Goal: Information Seeking & Learning: Learn about a topic

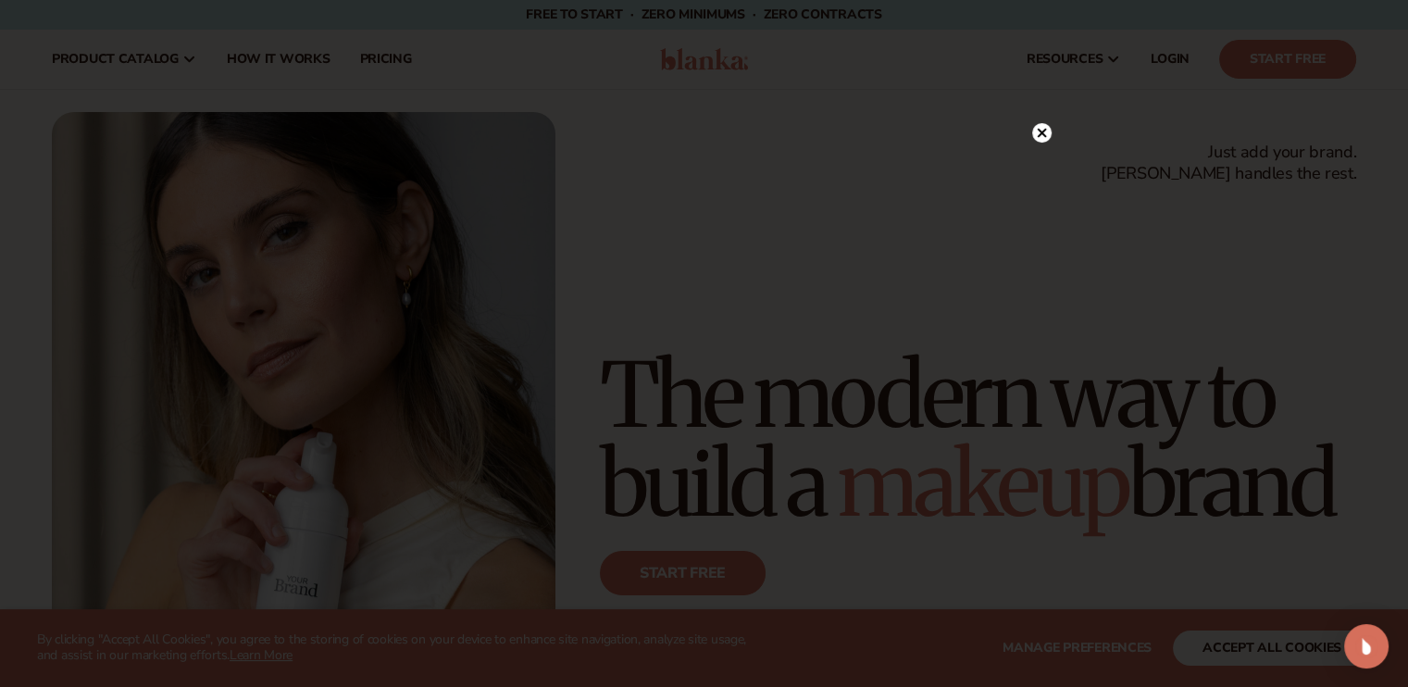
click at [1037, 134] on circle at bounding box center [1041, 132] width 19 height 19
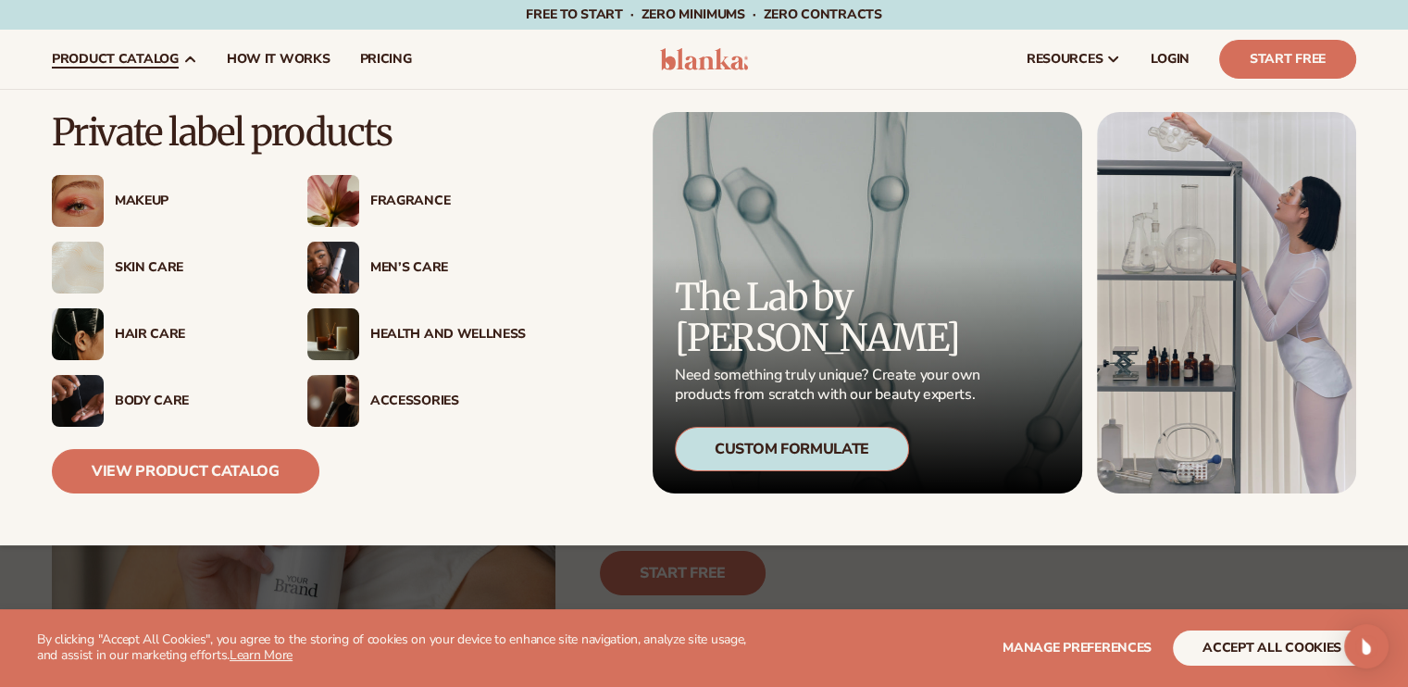
click at [159, 257] on div "Skin Care" at bounding box center [161, 268] width 218 height 52
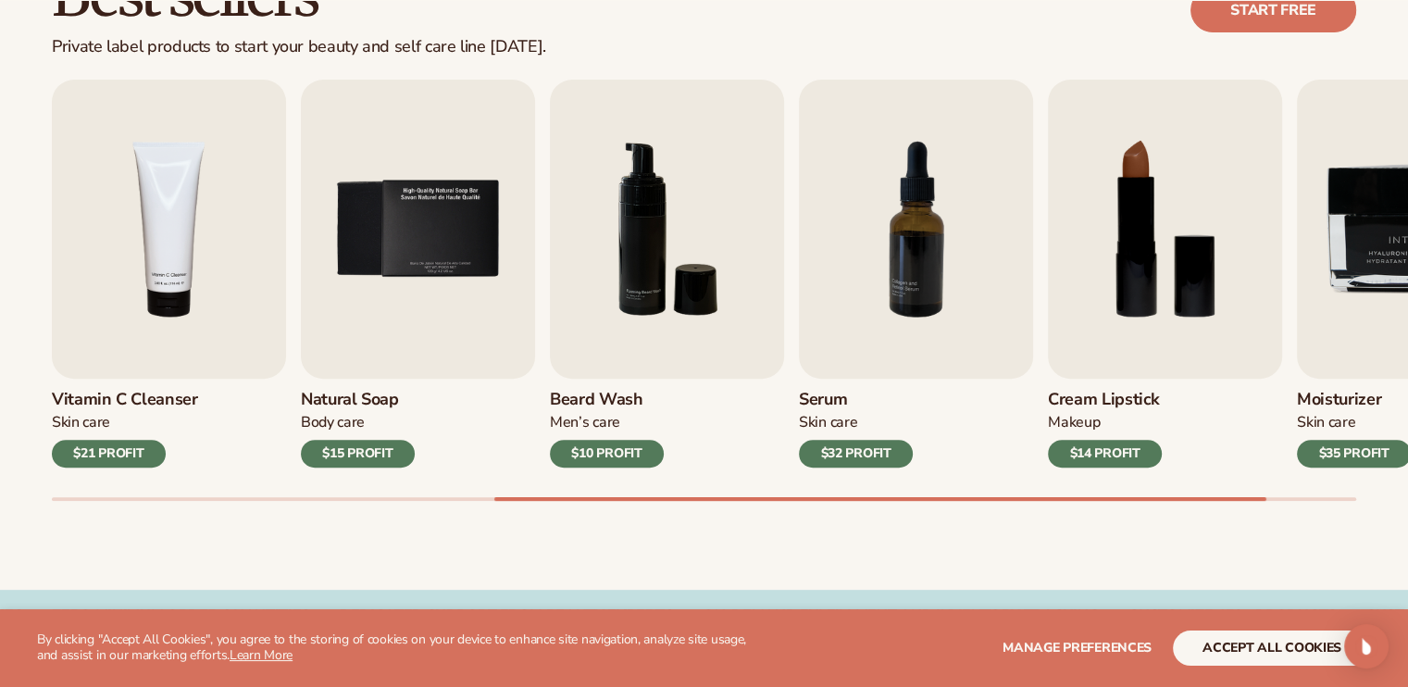
scroll to position [611, 0]
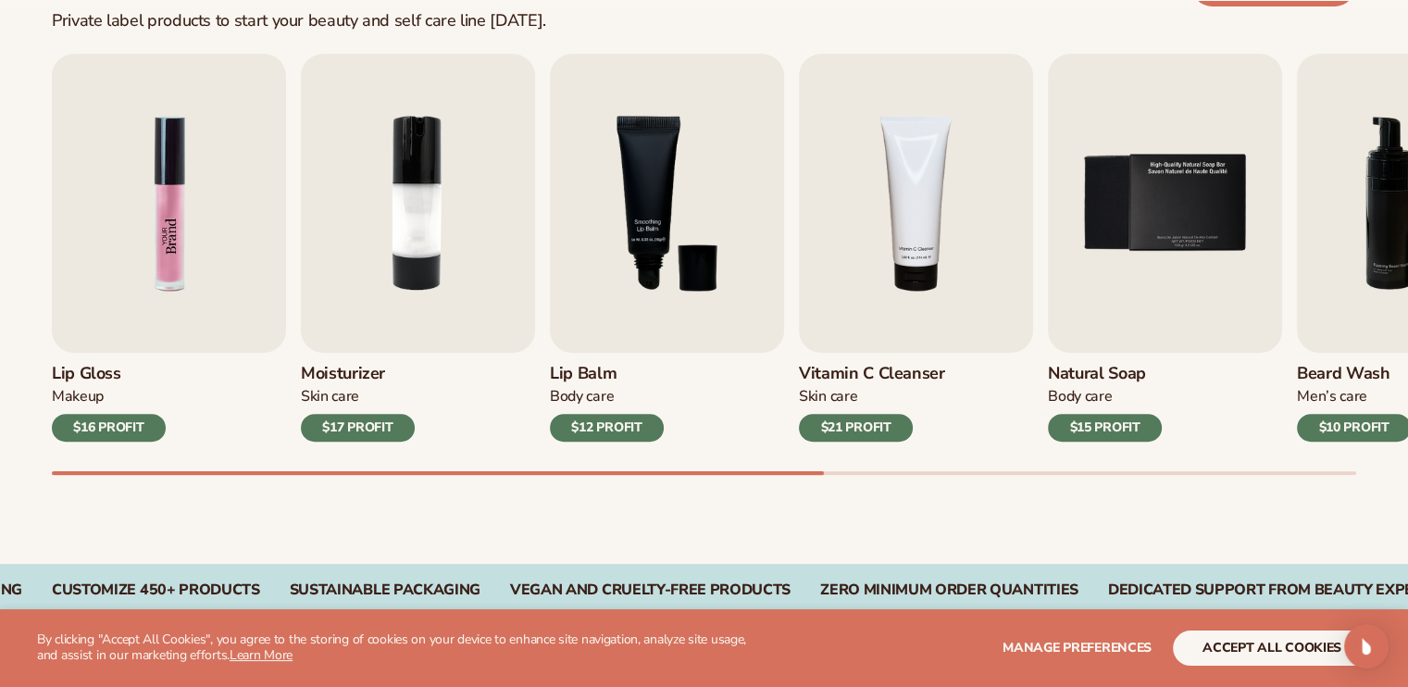
click at [148, 255] on img "1 / 9" at bounding box center [169, 203] width 234 height 299
click at [88, 369] on h3 "Lip Gloss" at bounding box center [109, 374] width 114 height 20
click at [155, 285] on img "1 / 9" at bounding box center [169, 203] width 234 height 299
click at [171, 243] on img "1 / 9" at bounding box center [169, 203] width 234 height 299
click at [100, 426] on div "$16 PROFIT" at bounding box center [109, 428] width 114 height 28
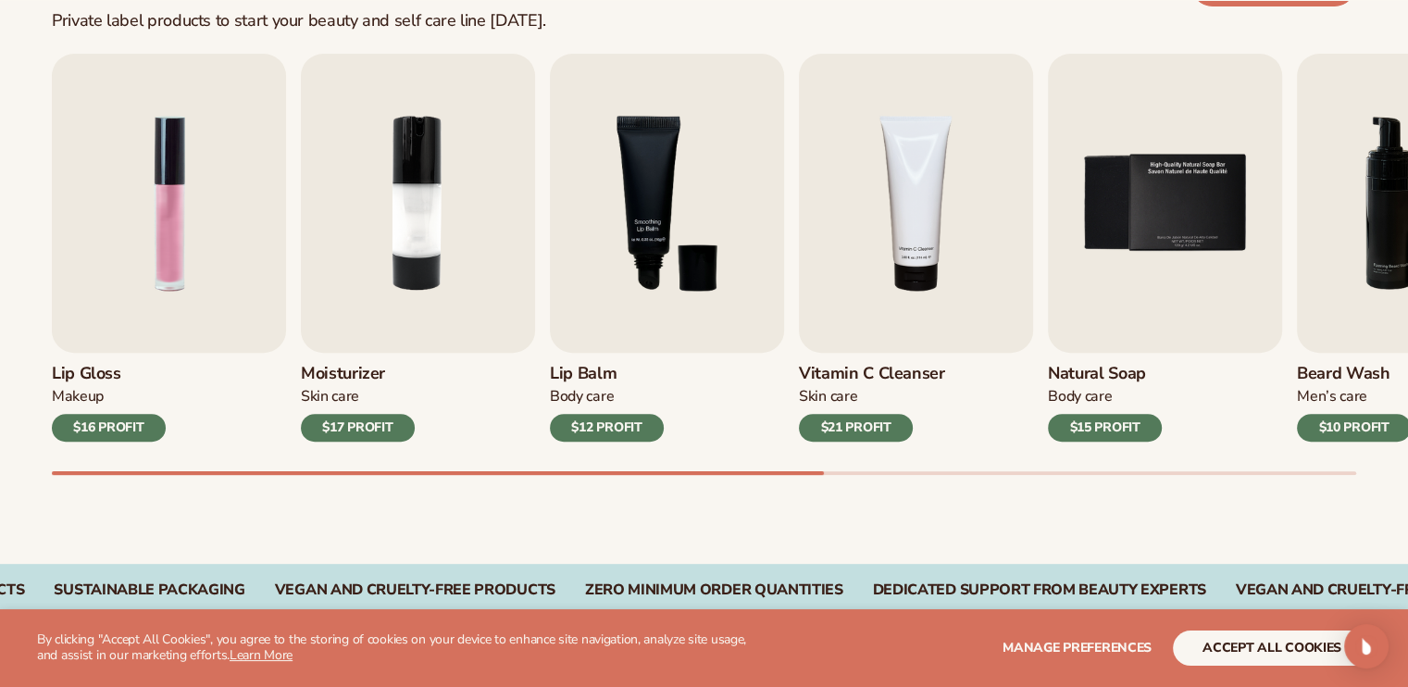
click at [100, 426] on div "$16 PROFIT" at bounding box center [109, 428] width 114 height 28
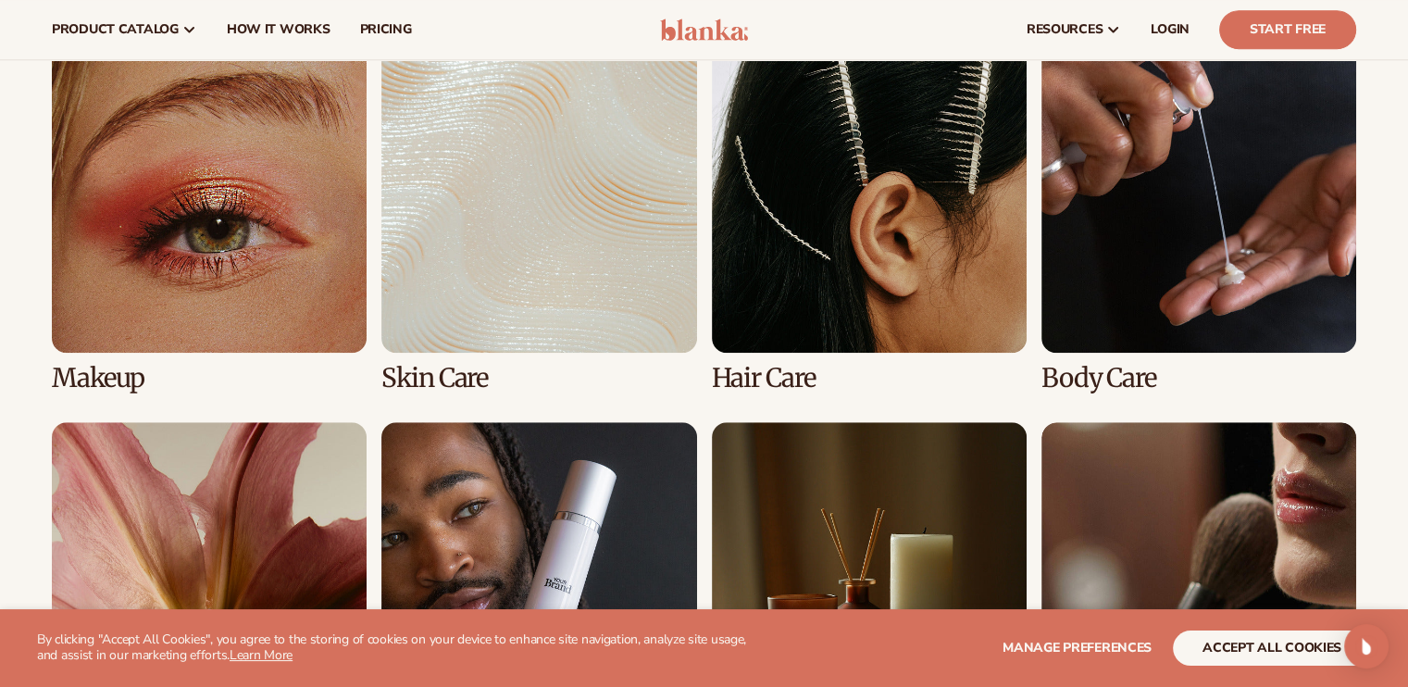
scroll to position [1353, 0]
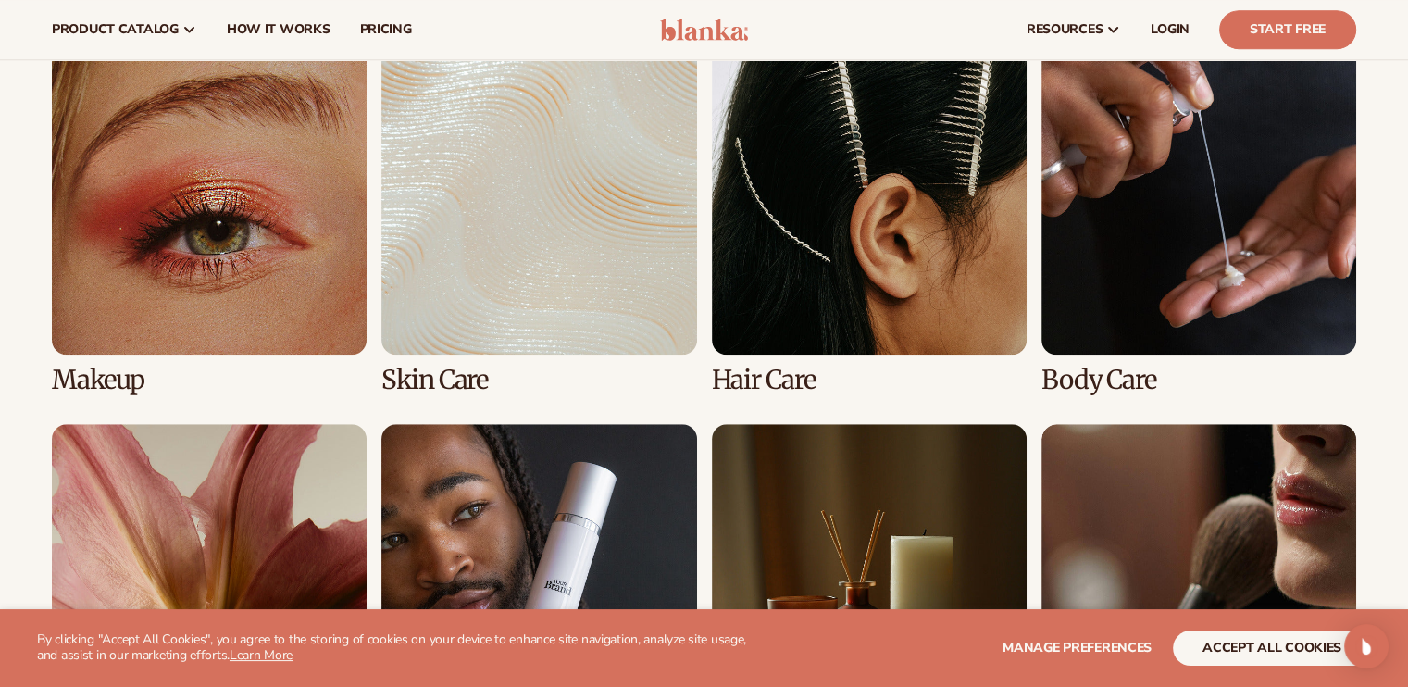
click at [161, 307] on link "1 / 8" at bounding box center [209, 217] width 315 height 354
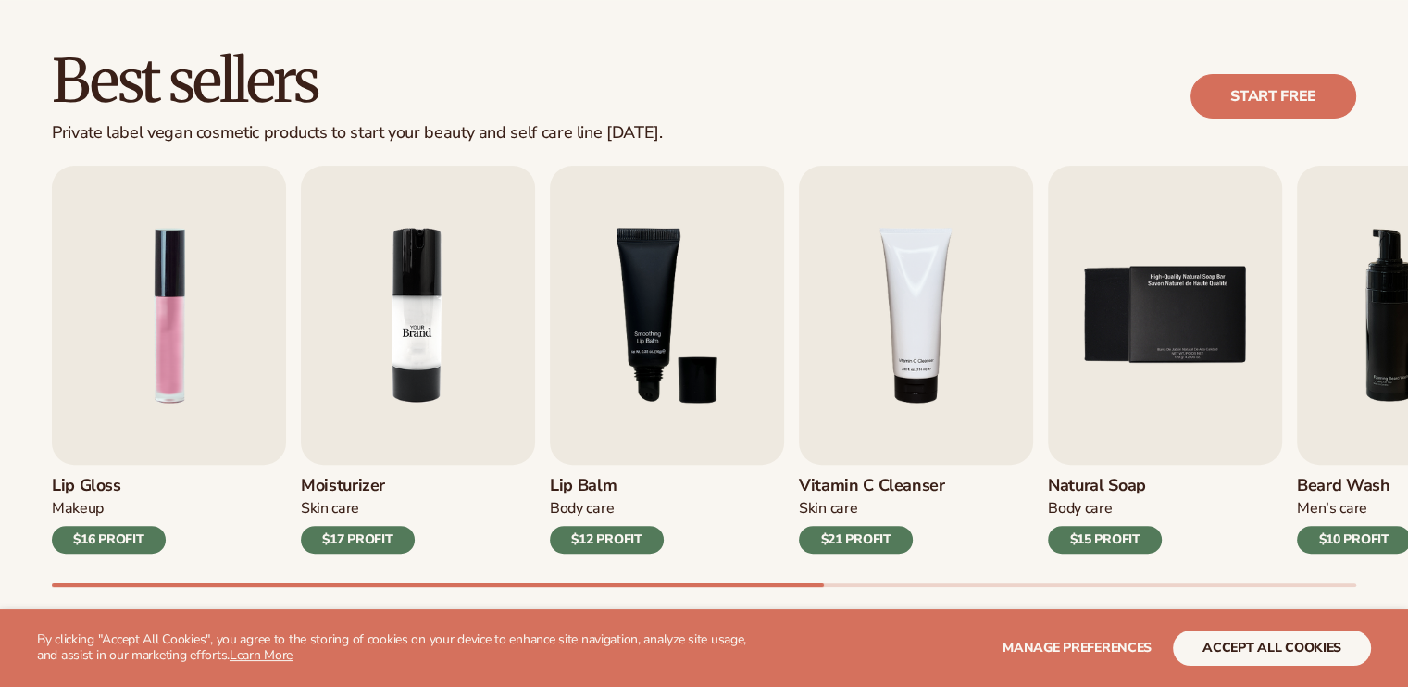
scroll to position [563, 0]
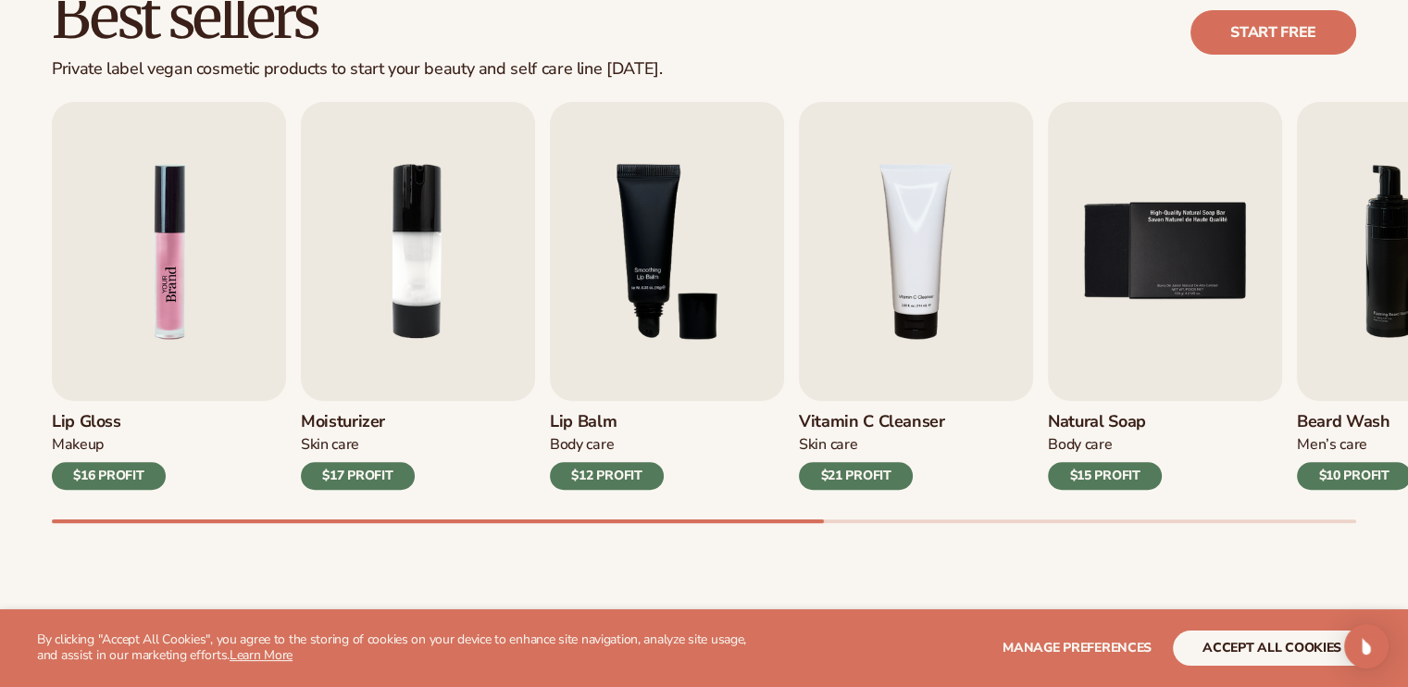
click at [117, 332] on img "1 / 9" at bounding box center [169, 251] width 234 height 299
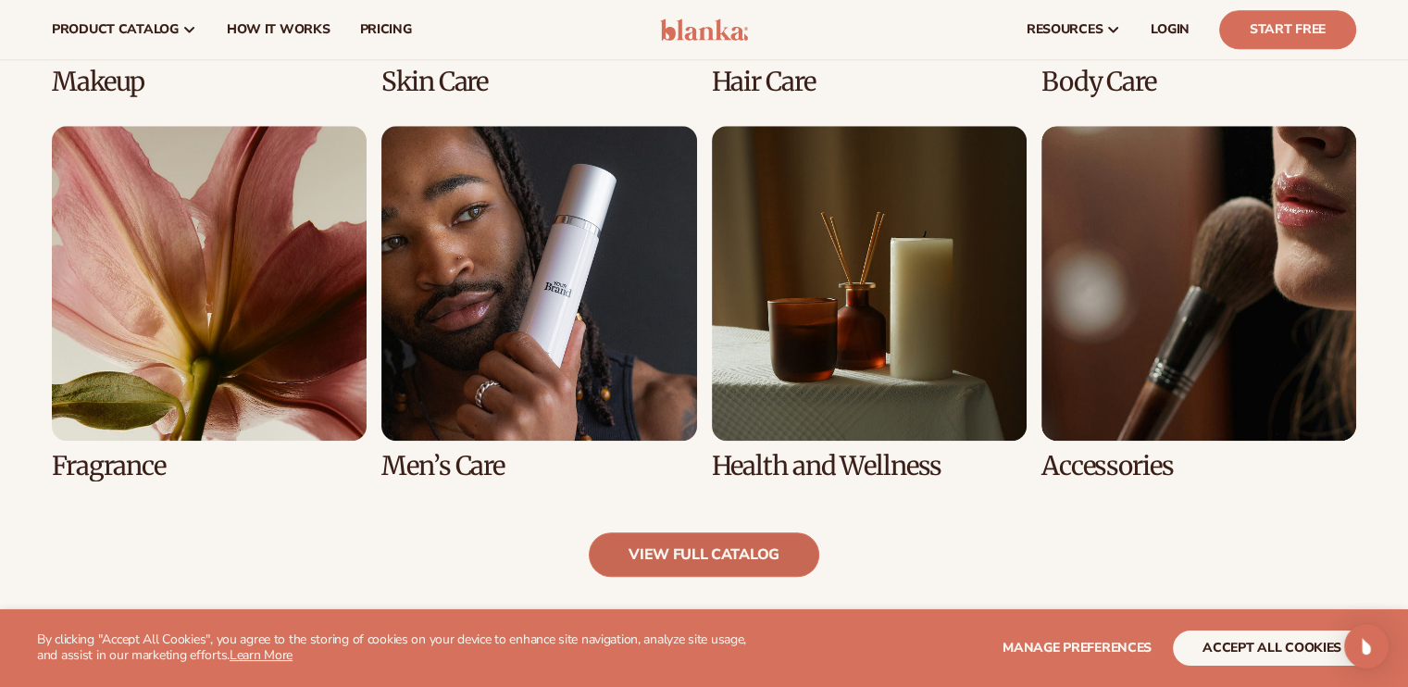
scroll to position [1664, 0]
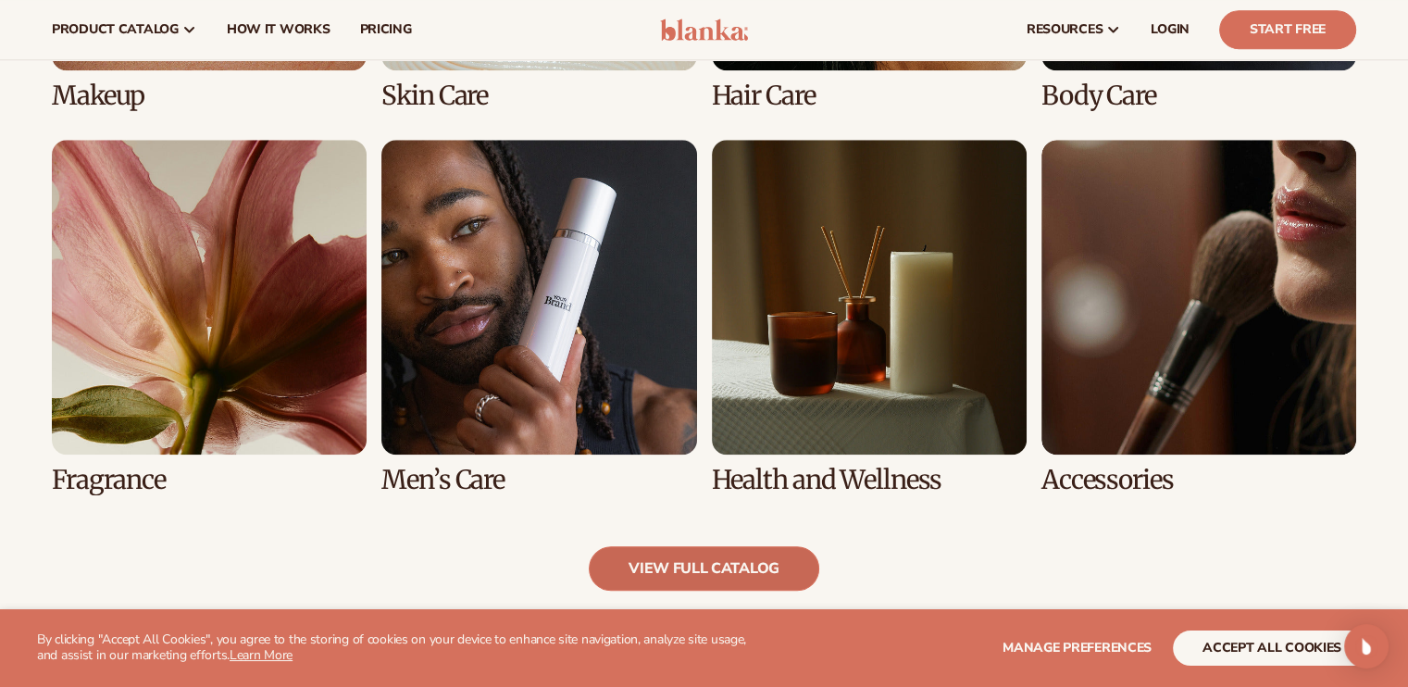
click at [763, 573] on link "view full catalog" at bounding box center [704, 568] width 230 height 44
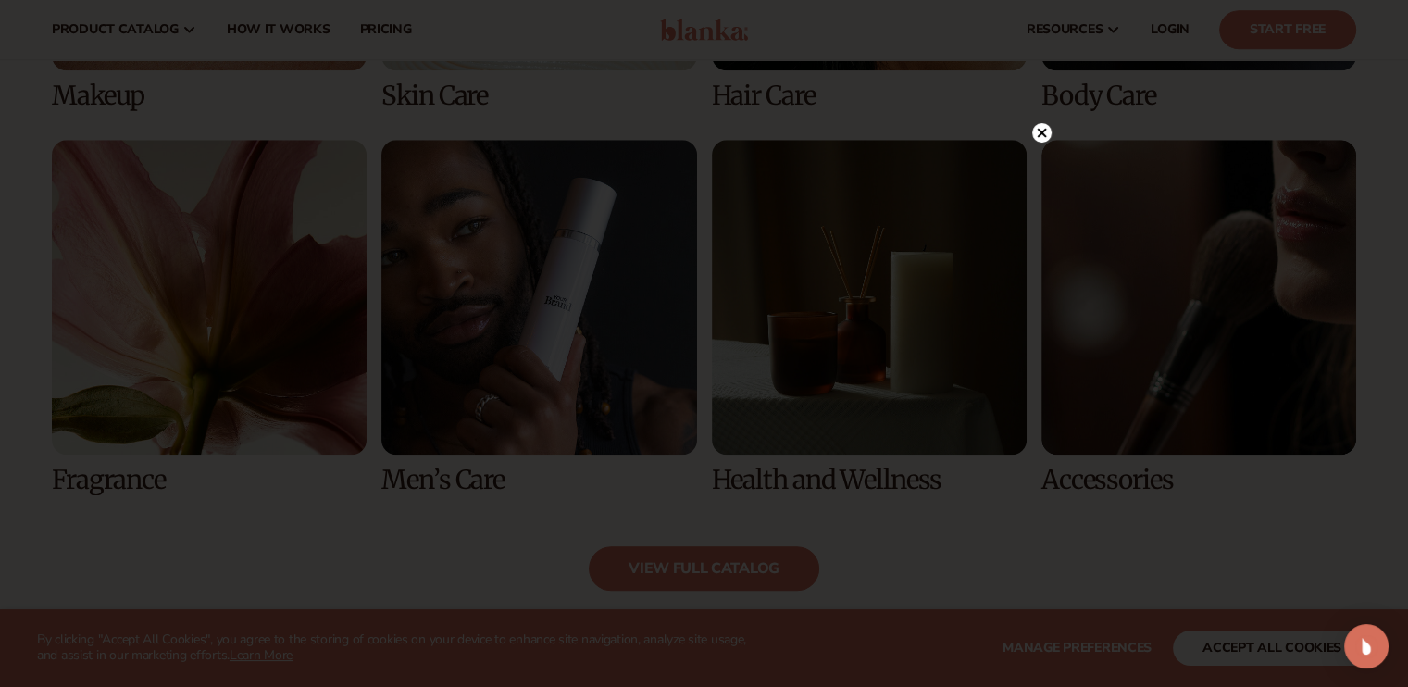
click at [1043, 124] on circle at bounding box center [1041, 132] width 19 height 19
